Goal: Information Seeking & Learning: Find specific page/section

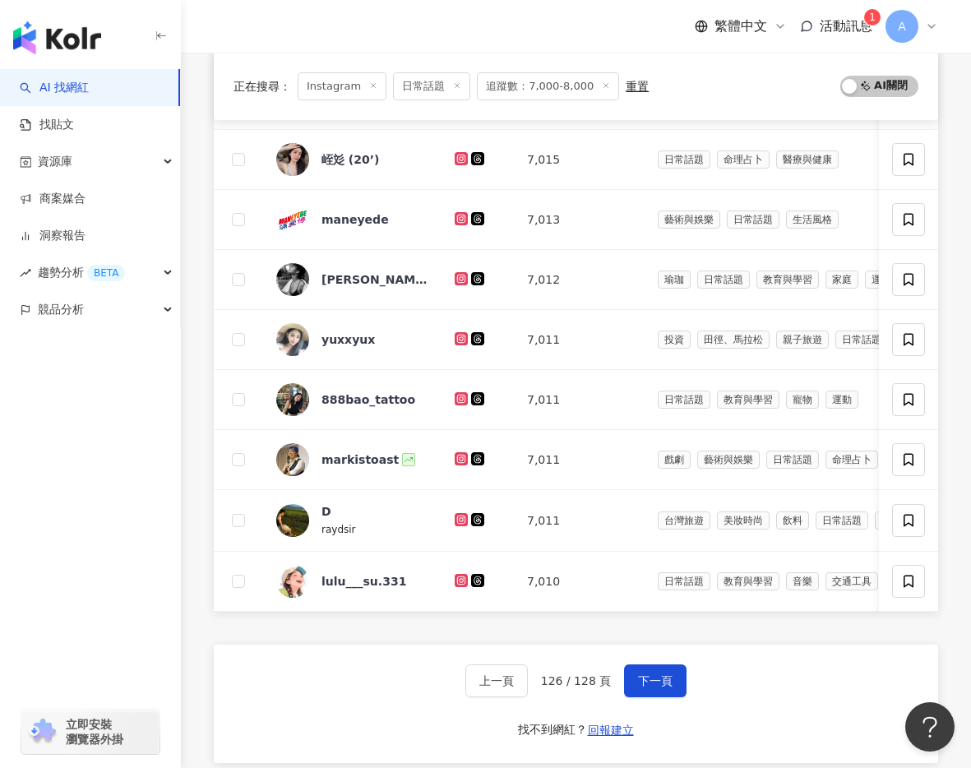
scroll to position [515, 0]
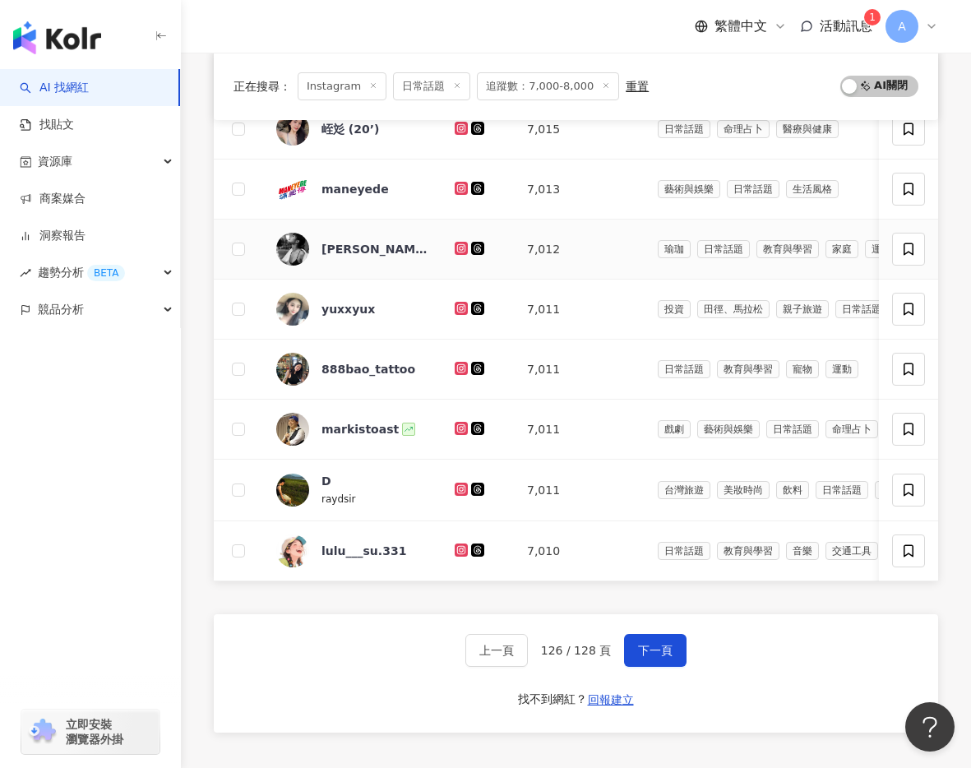
click at [458, 249] on icon at bounding box center [461, 247] width 7 height 7
click at [460, 306] on icon at bounding box center [461, 308] width 11 height 10
click at [457, 363] on icon at bounding box center [461, 368] width 13 height 13
click at [461, 488] on icon at bounding box center [460, 488] width 2 height 2
click at [461, 547] on icon at bounding box center [461, 550] width 11 height 10
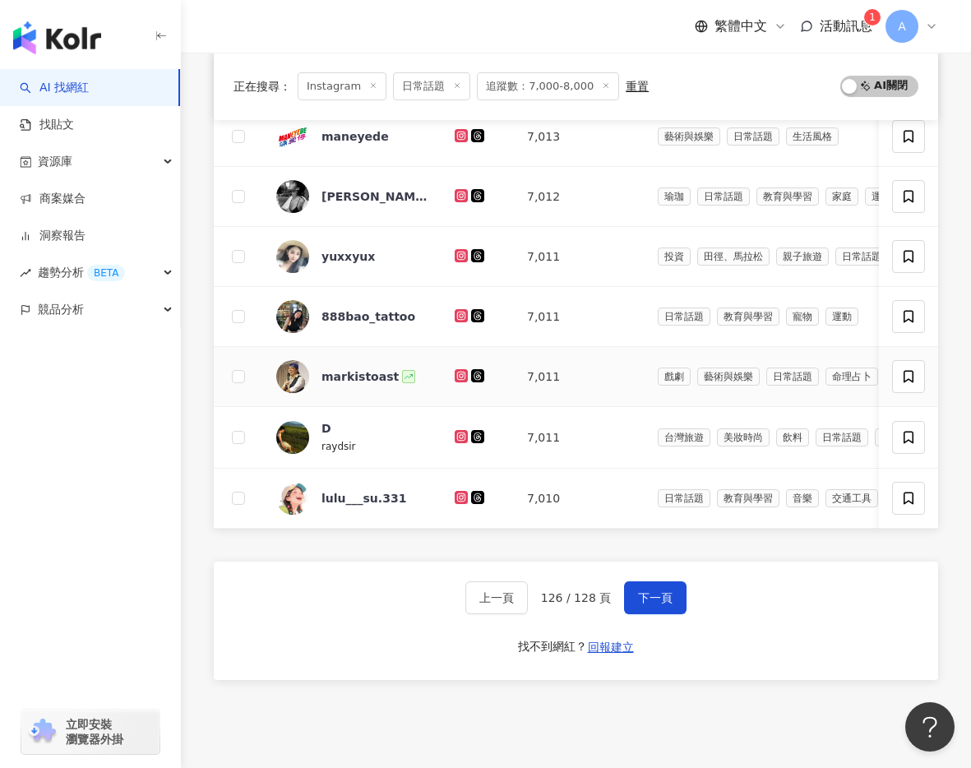
scroll to position [590, 0]
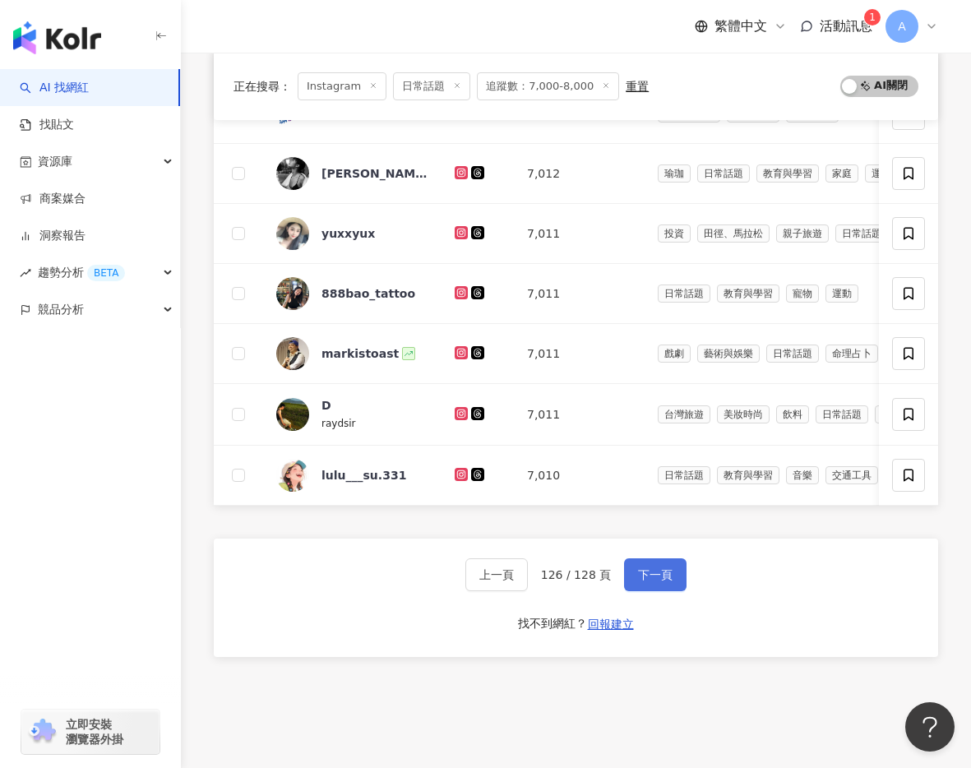
click at [659, 580] on span "下一頁" at bounding box center [655, 574] width 35 height 13
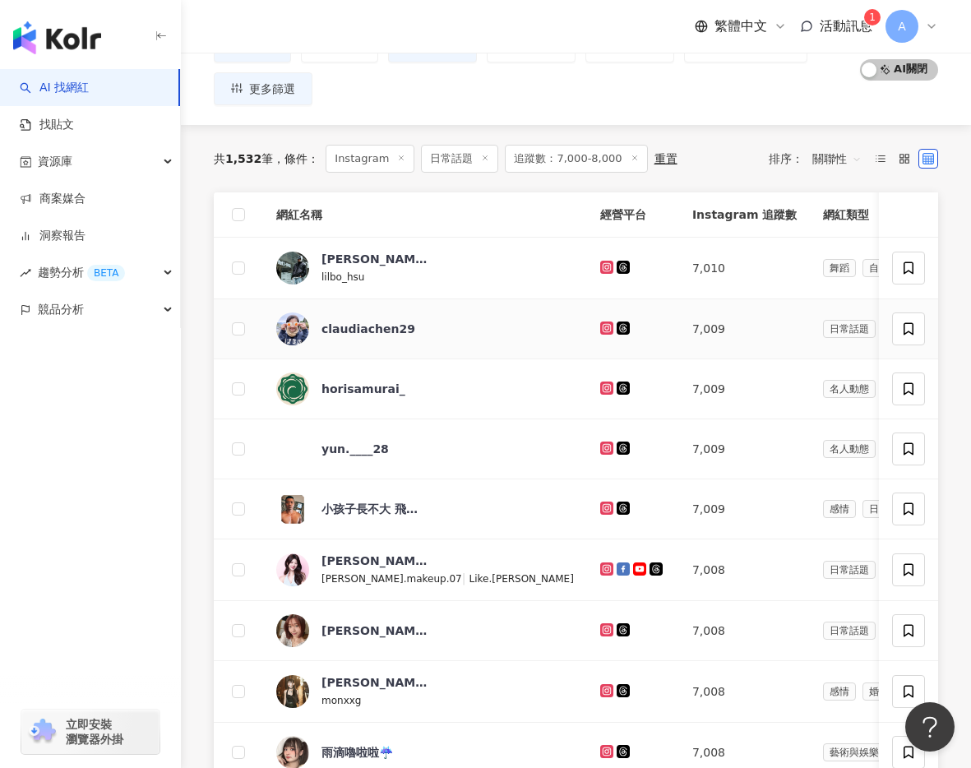
scroll to position [173, 0]
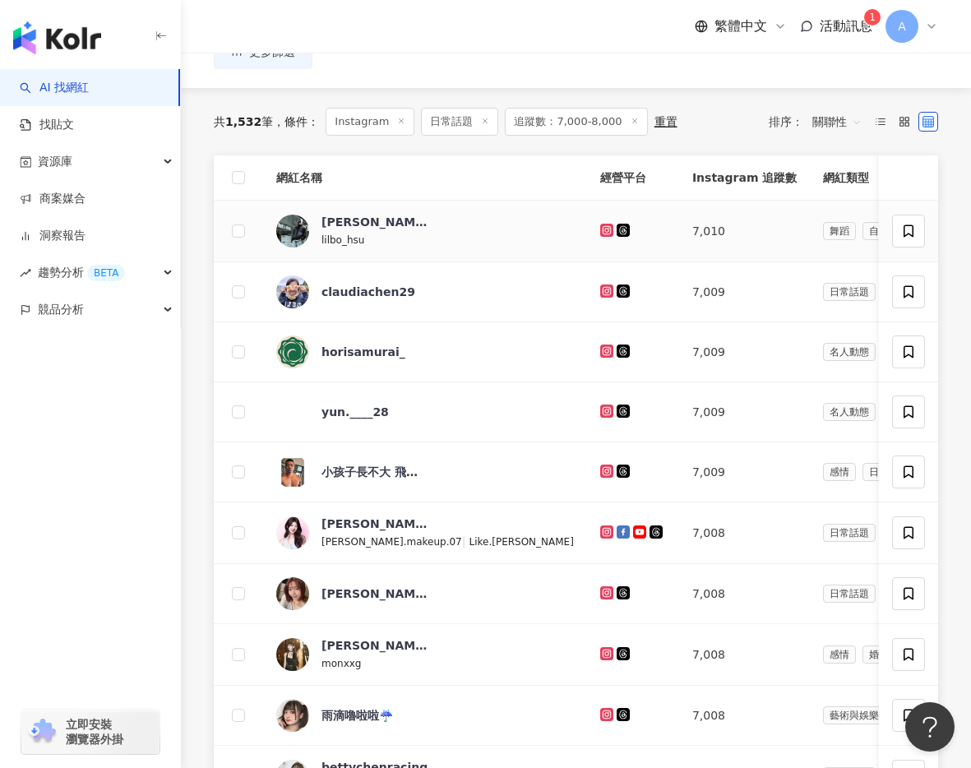
click at [603, 232] on icon at bounding box center [606, 229] width 7 height 7
click at [603, 291] on icon at bounding box center [606, 290] width 7 height 7
click at [603, 348] on icon at bounding box center [606, 350] width 7 height 7
click at [603, 408] on icon at bounding box center [606, 410] width 7 height 7
click at [603, 468] on icon at bounding box center [606, 470] width 7 height 7
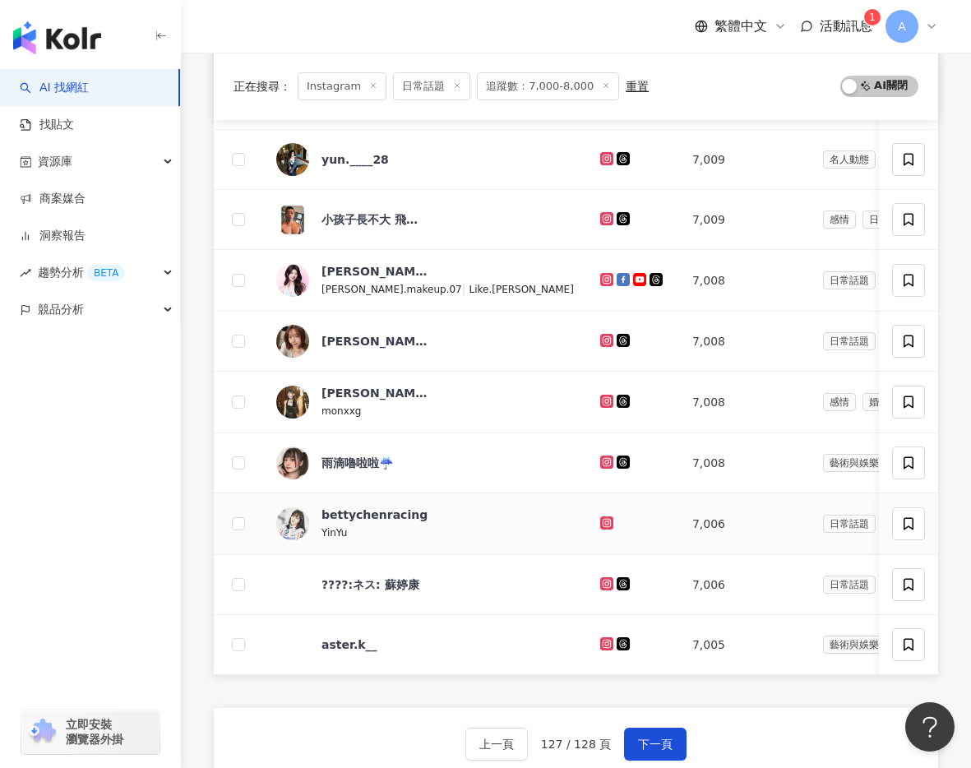
scroll to position [483, 0]
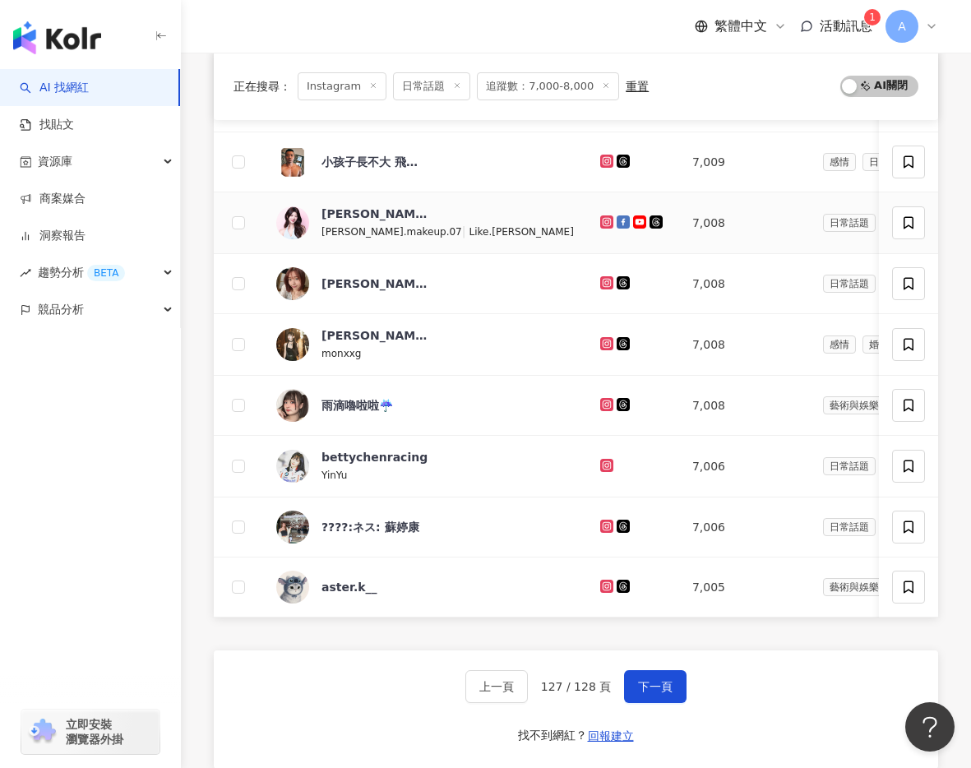
click at [605, 221] on icon at bounding box center [606, 221] width 2 height 2
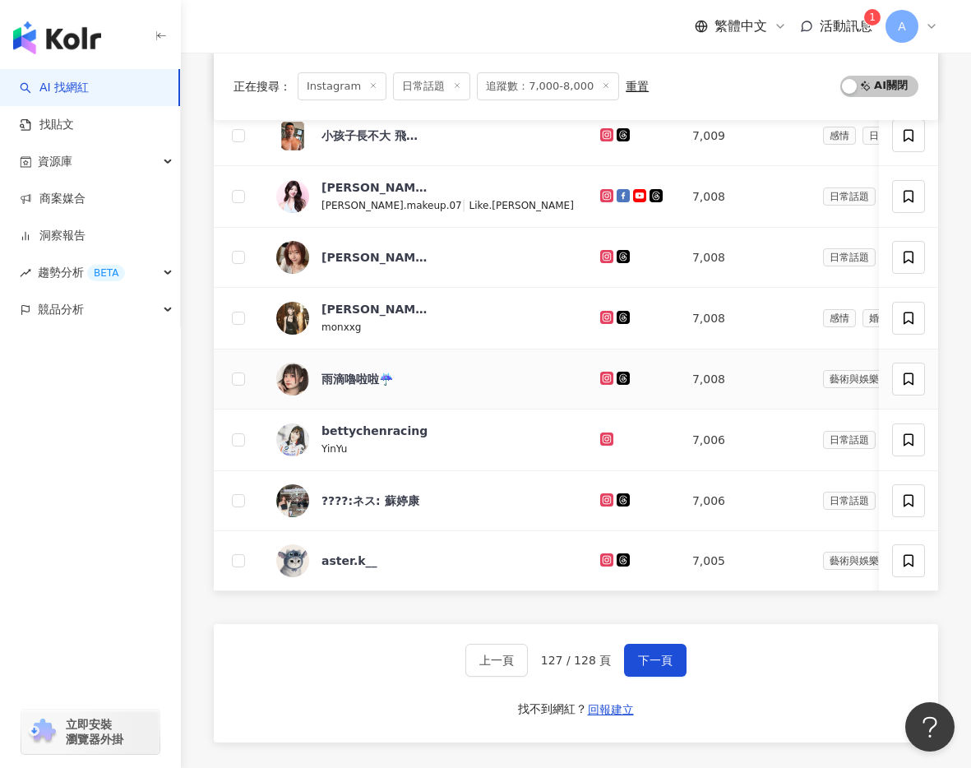
scroll to position [513, 0]
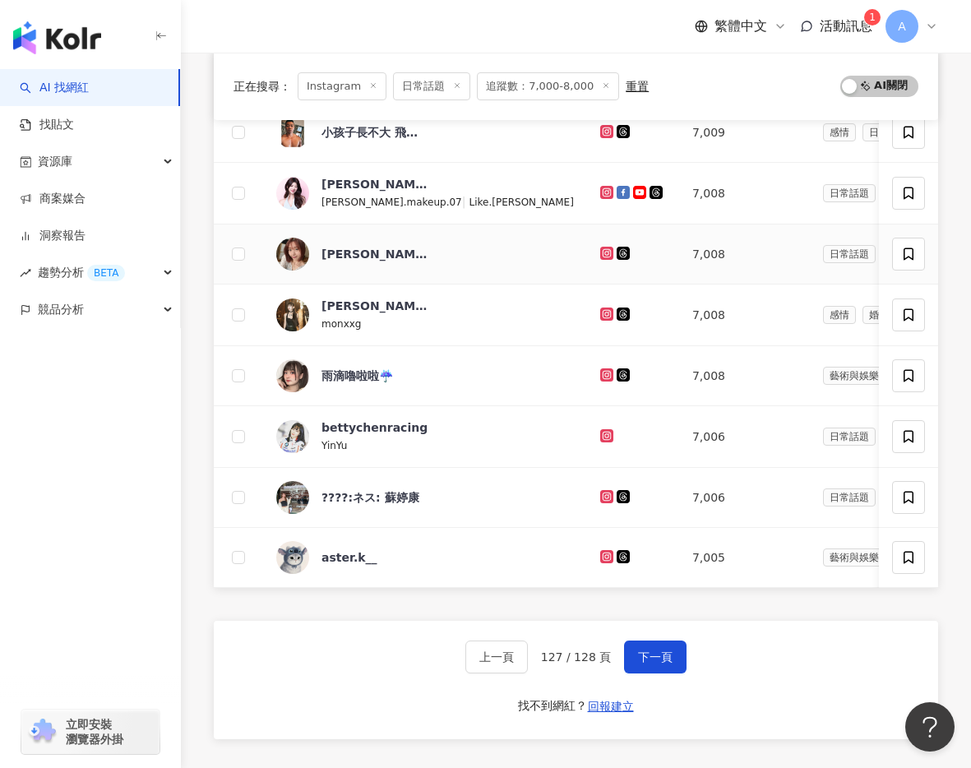
click at [600, 248] on icon at bounding box center [606, 253] width 13 height 13
click at [603, 315] on icon at bounding box center [606, 313] width 7 height 7
click at [603, 375] on icon at bounding box center [606, 374] width 7 height 7
click at [603, 435] on icon at bounding box center [606, 434] width 7 height 7
click at [602, 494] on icon at bounding box center [607, 496] width 11 height 10
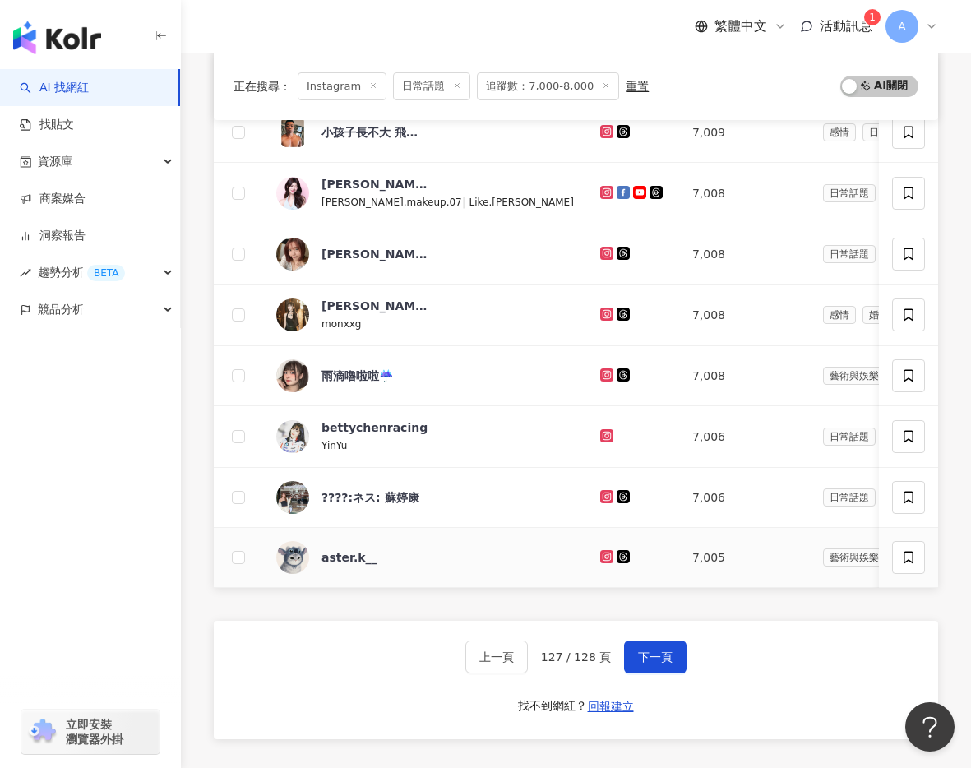
click at [602, 554] on icon at bounding box center [607, 556] width 11 height 10
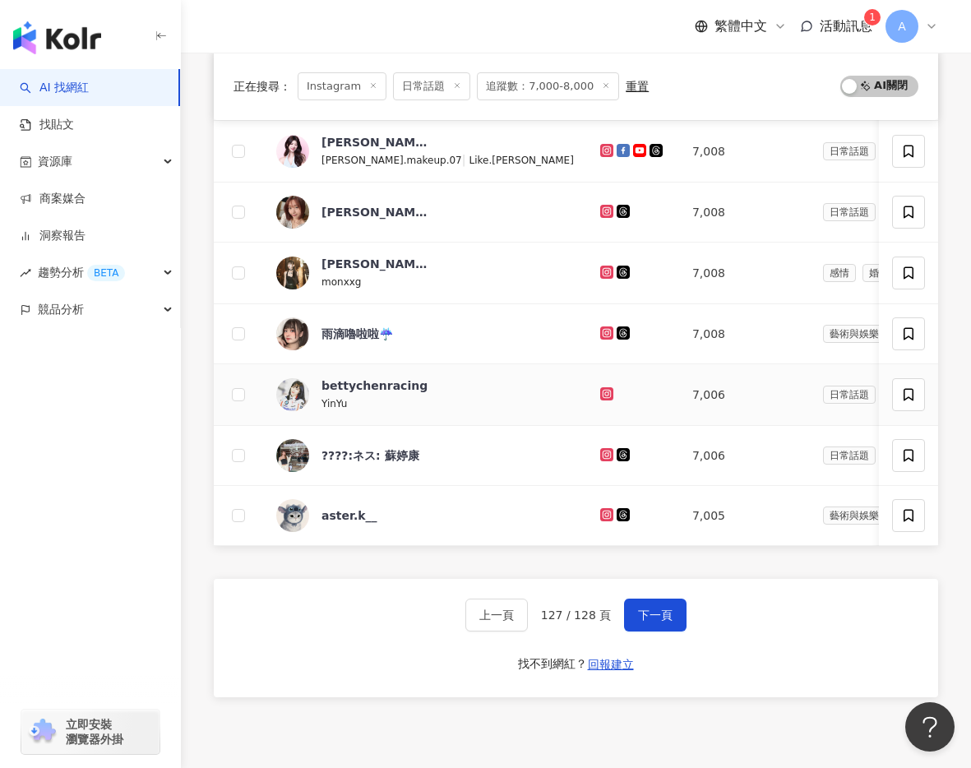
scroll to position [588, 0]
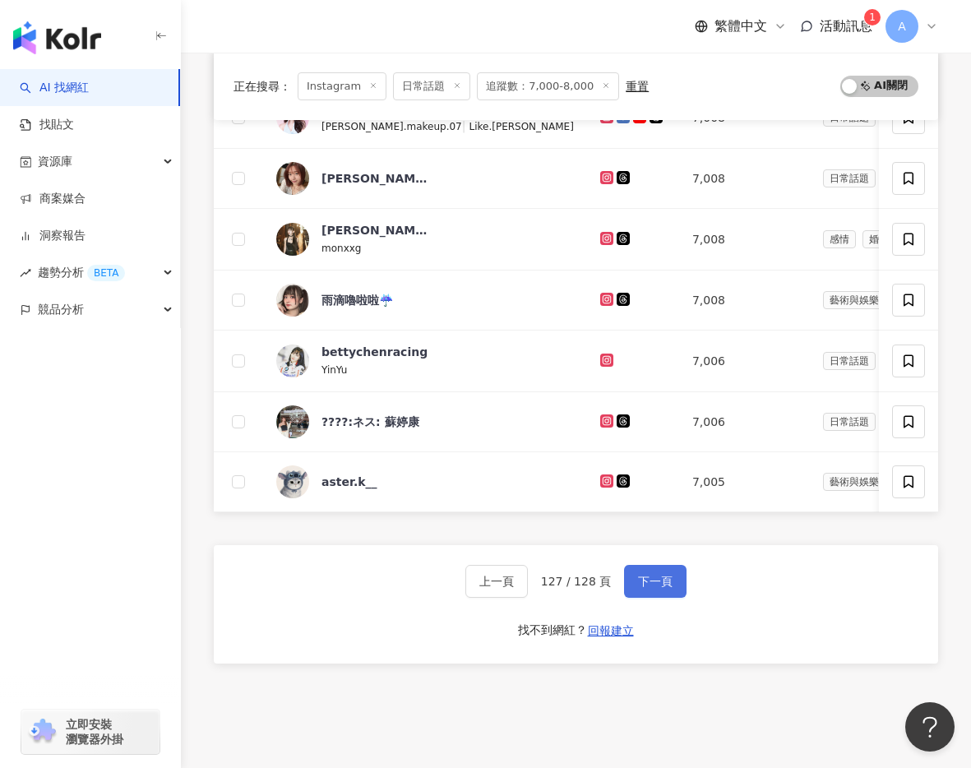
click at [646, 579] on span "下一頁" at bounding box center [655, 581] width 35 height 13
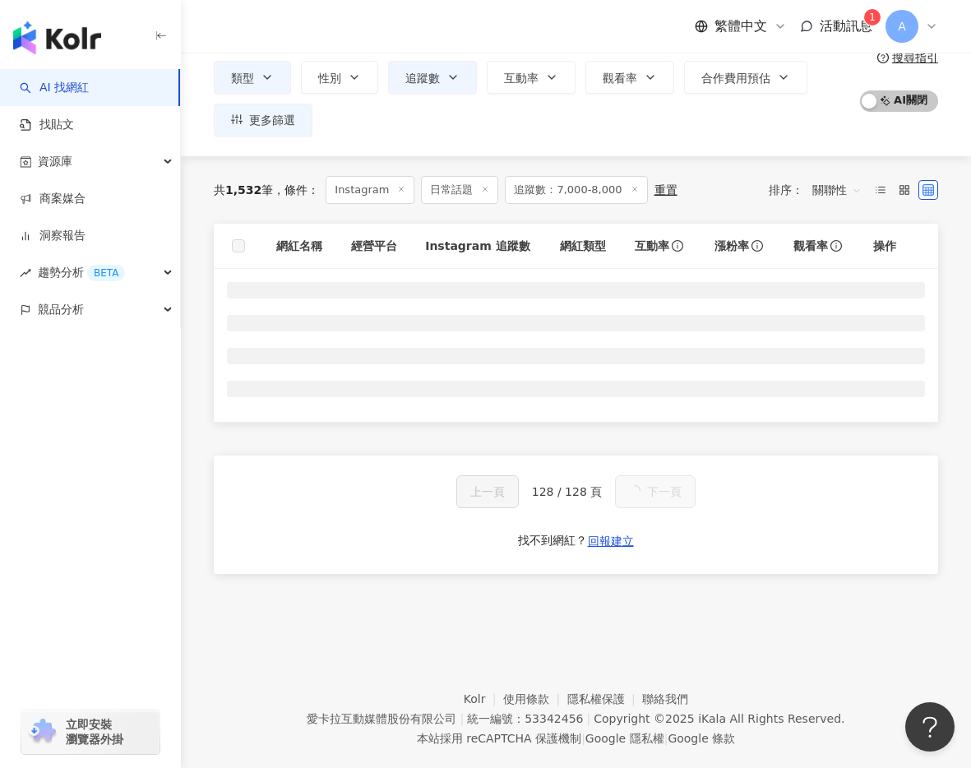
scroll to position [103, 0]
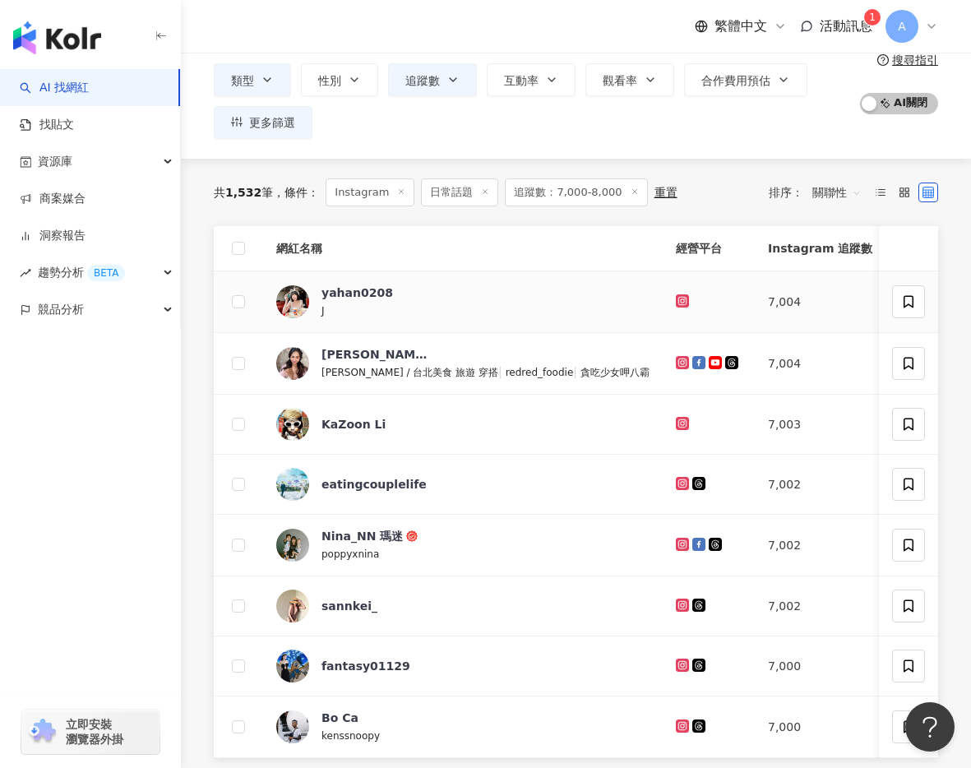
click at [679, 299] on icon at bounding box center [682, 300] width 7 height 7
click at [679, 358] on icon at bounding box center [682, 361] width 7 height 7
click at [679, 424] on icon at bounding box center [682, 422] width 7 height 7
click at [662, 468] on td at bounding box center [708, 485] width 92 height 60
click at [676, 477] on icon at bounding box center [682, 483] width 13 height 13
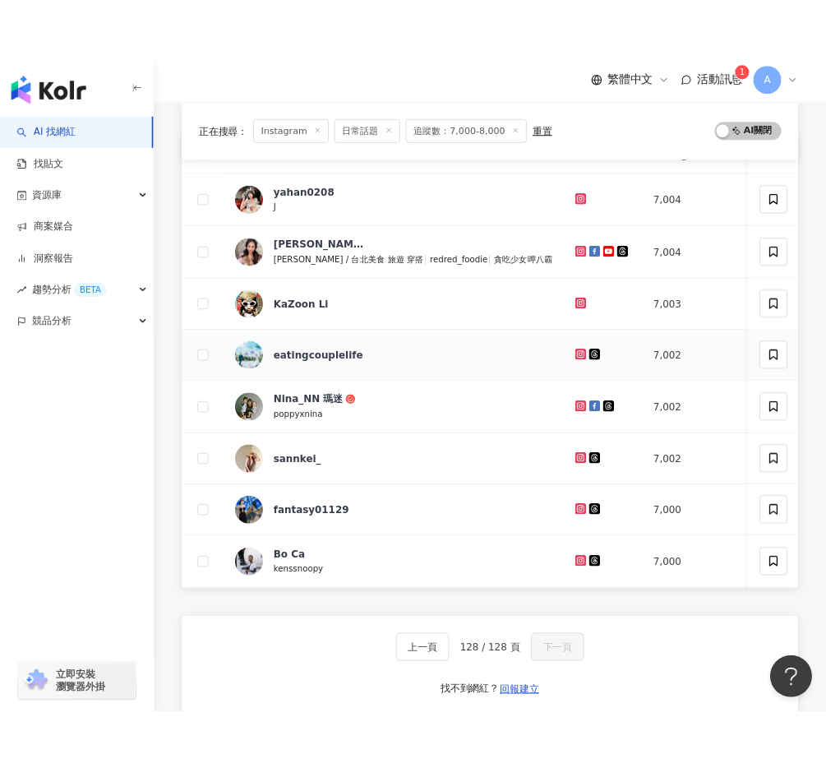
scroll to position [267, 0]
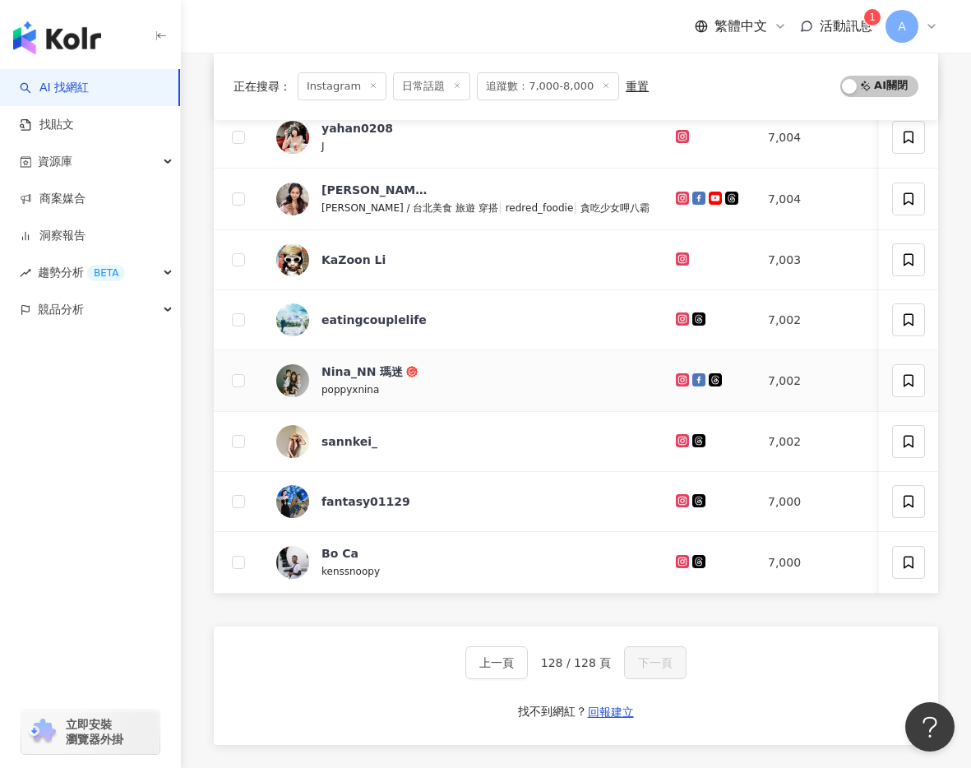
click at [676, 373] on icon at bounding box center [682, 379] width 13 height 13
click at [679, 441] on icon at bounding box center [682, 439] width 7 height 7
click at [681, 501] on icon at bounding box center [682, 500] width 2 height 2
click at [677, 565] on icon at bounding box center [682, 561] width 11 height 10
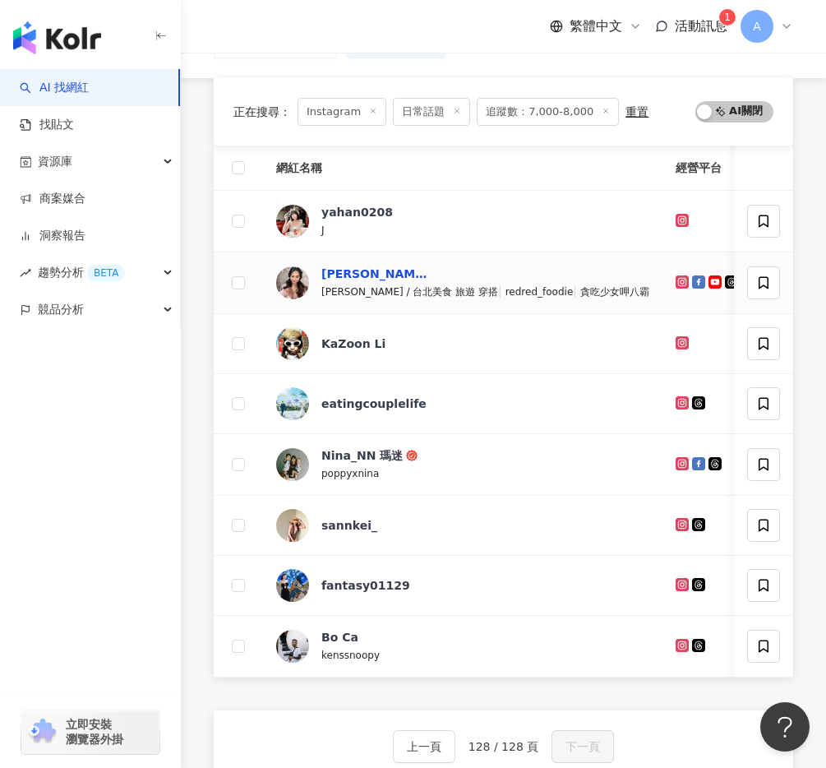
scroll to position [158, 0]
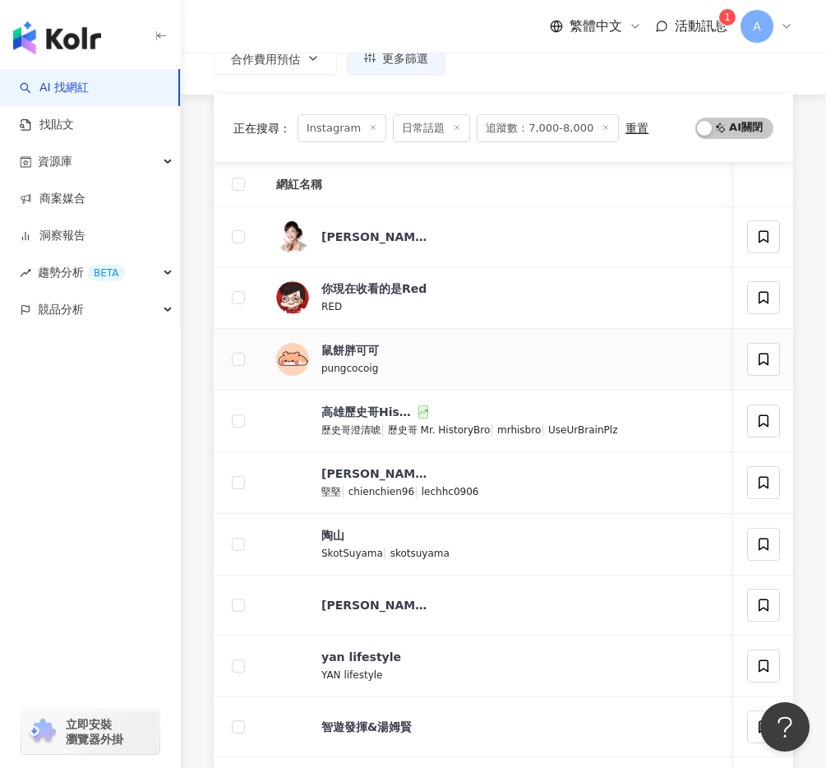
scroll to position [101, 0]
